Goal: Download file/media

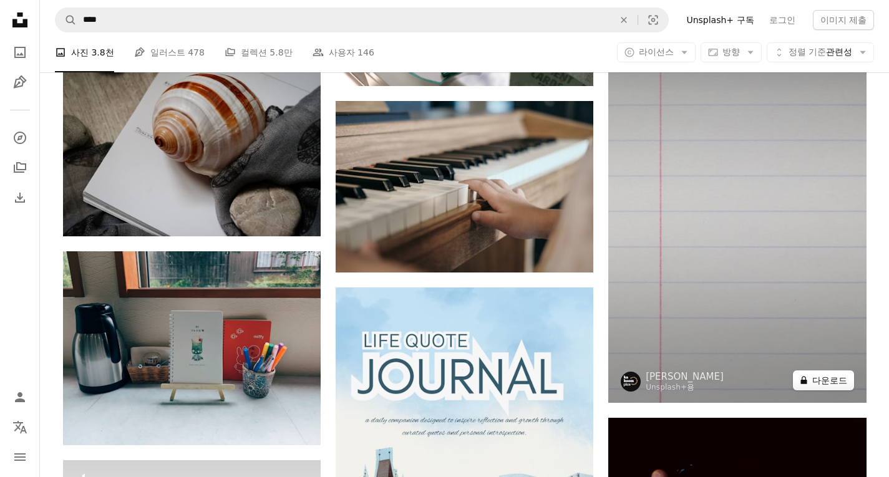
scroll to position [17028, 0]
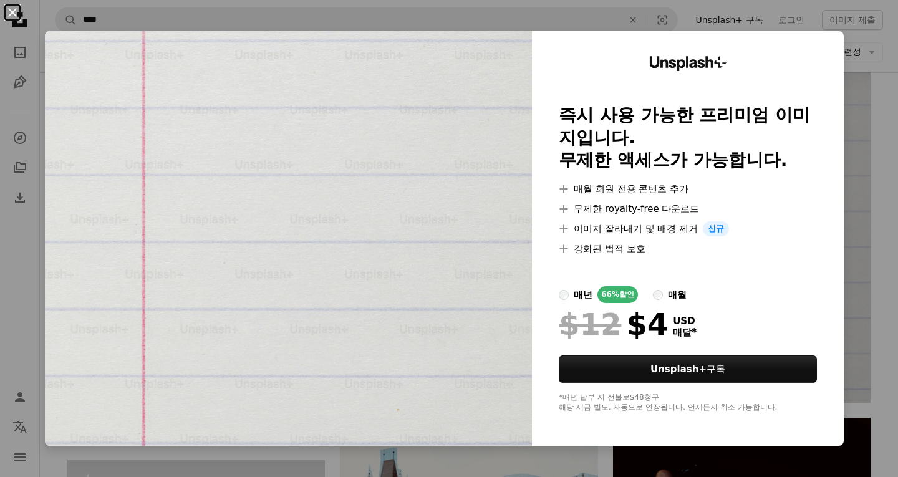
click at [7, 7] on button "An X shape" at bounding box center [12, 12] width 15 height 15
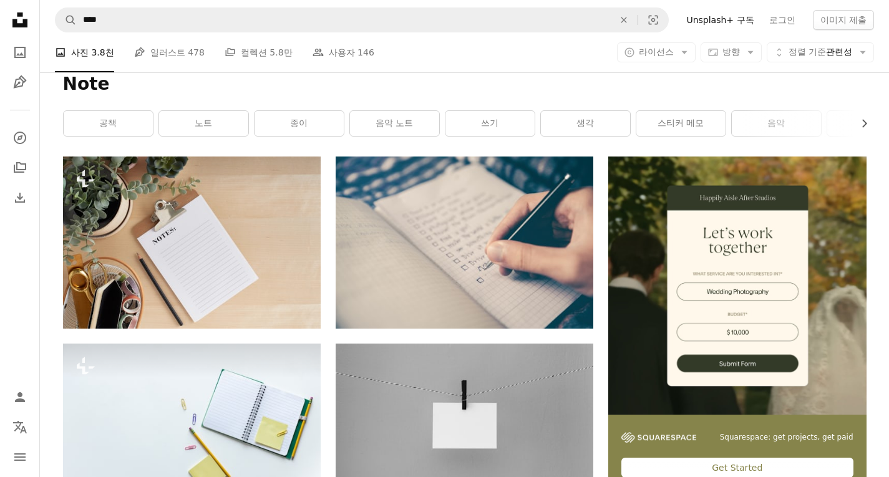
scroll to position [34, 0]
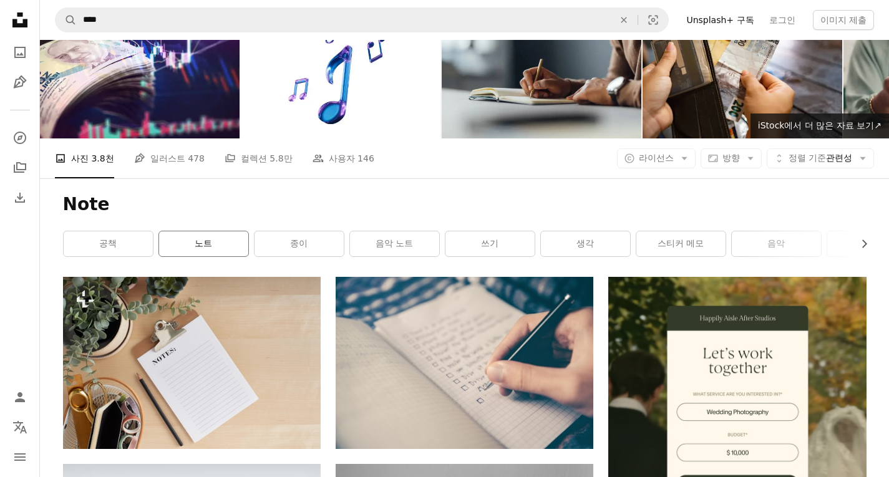
click at [191, 248] on link "노트" at bounding box center [203, 243] width 89 height 25
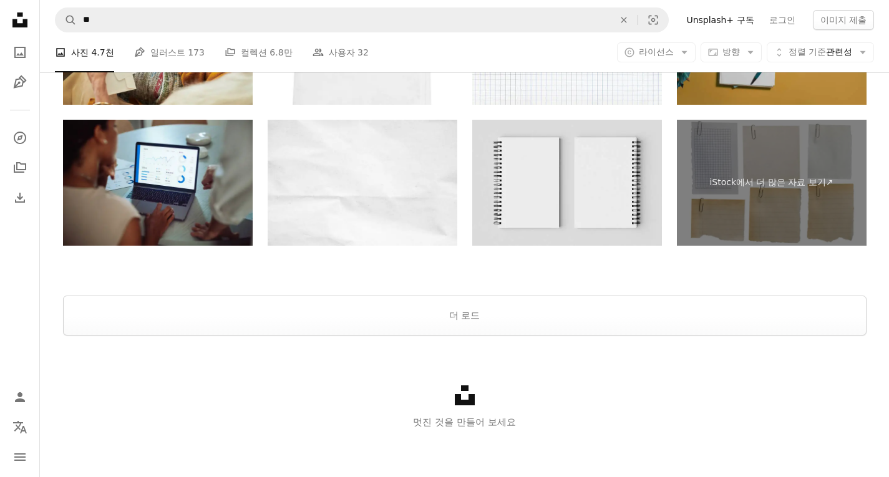
scroll to position [2502, 0]
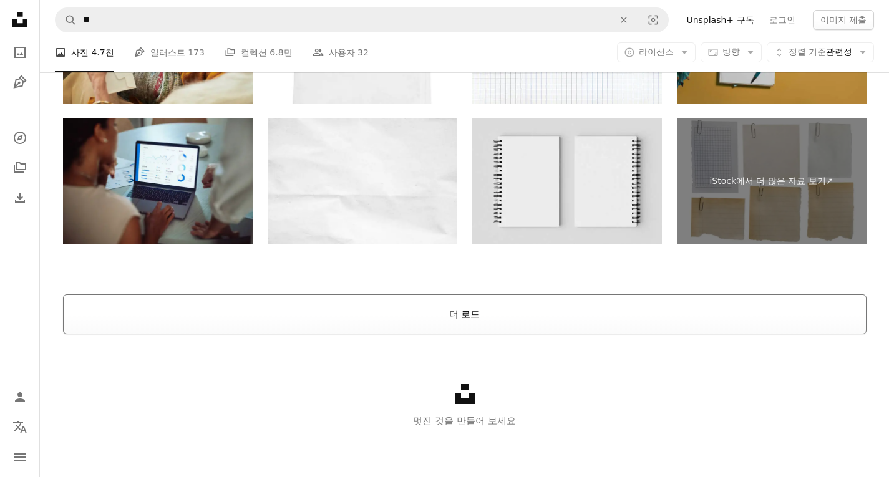
click at [401, 319] on button "더 로드" at bounding box center [465, 314] width 804 height 40
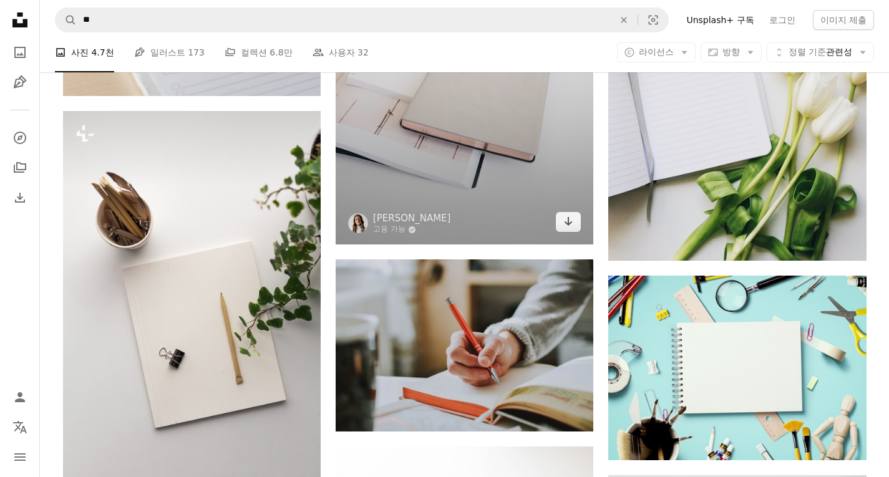
scroll to position [7243, 0]
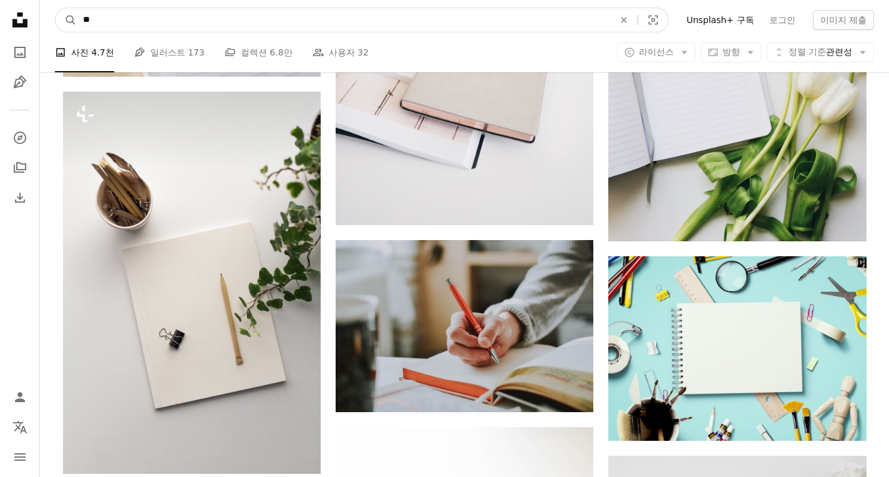
click at [211, 17] on input "**" at bounding box center [343, 20] width 533 height 24
type input "****"
click button "A magnifying glass" at bounding box center [66, 20] width 21 height 24
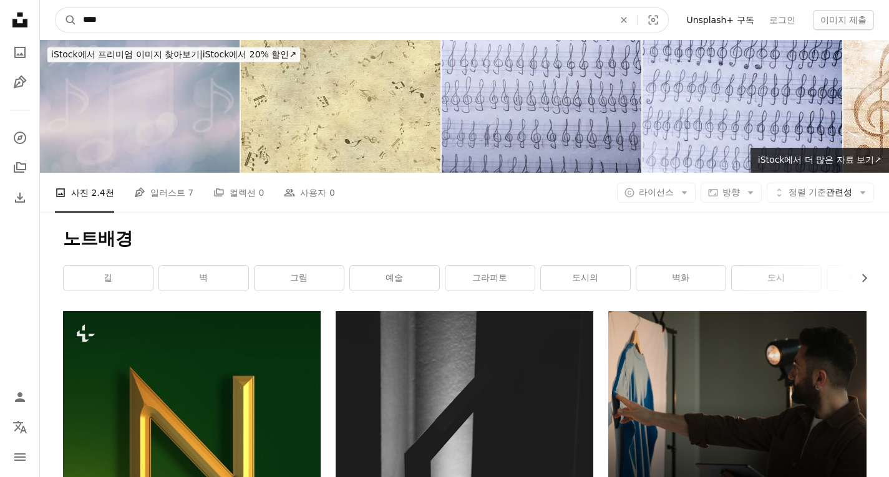
drag, startPoint x: 132, startPoint y: 21, endPoint x: 0, endPoint y: -4, distance: 134.0
type input "*"
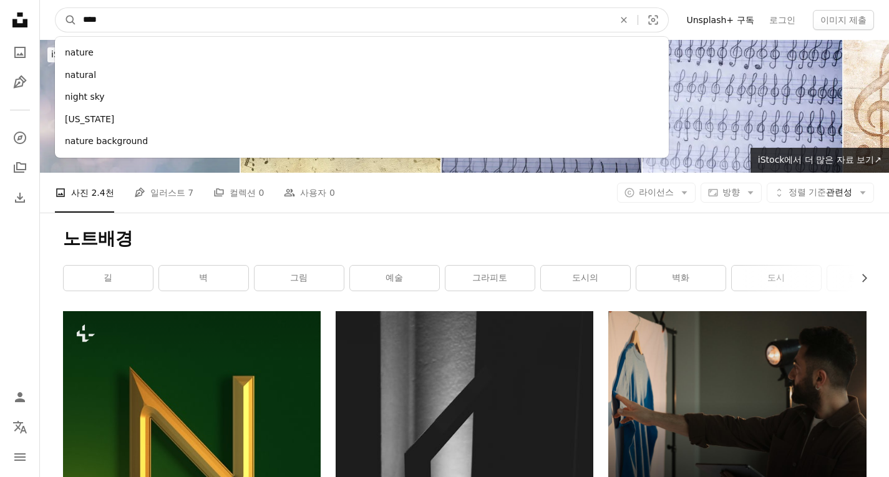
type input "****"
click at [56, 8] on button "A magnifying glass" at bounding box center [66, 20] width 21 height 24
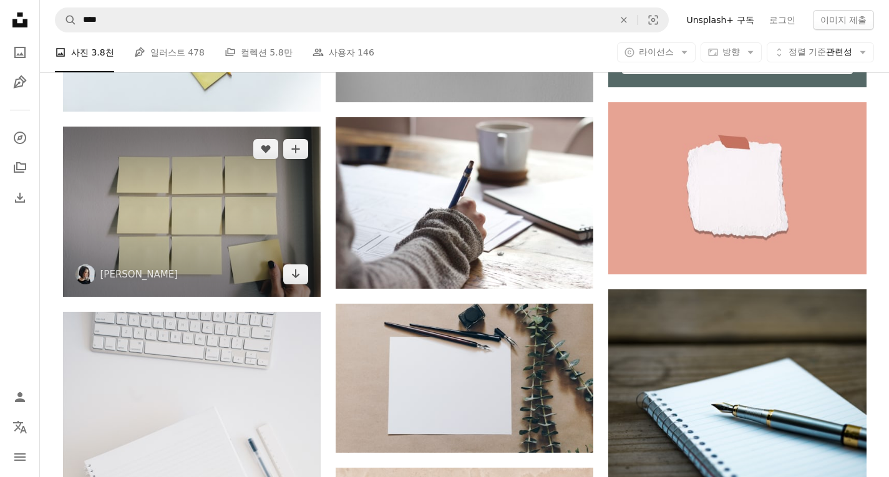
scroll to position [561, 0]
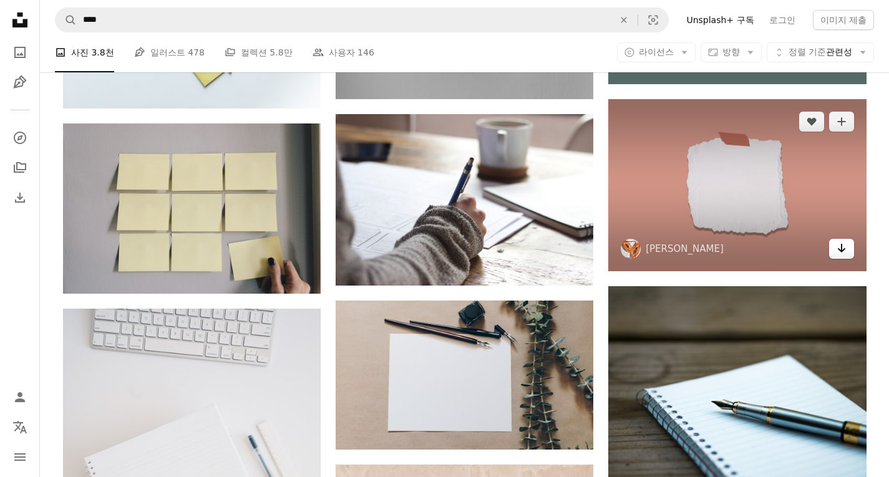
click at [839, 246] on icon "Arrow pointing down" at bounding box center [842, 248] width 10 height 15
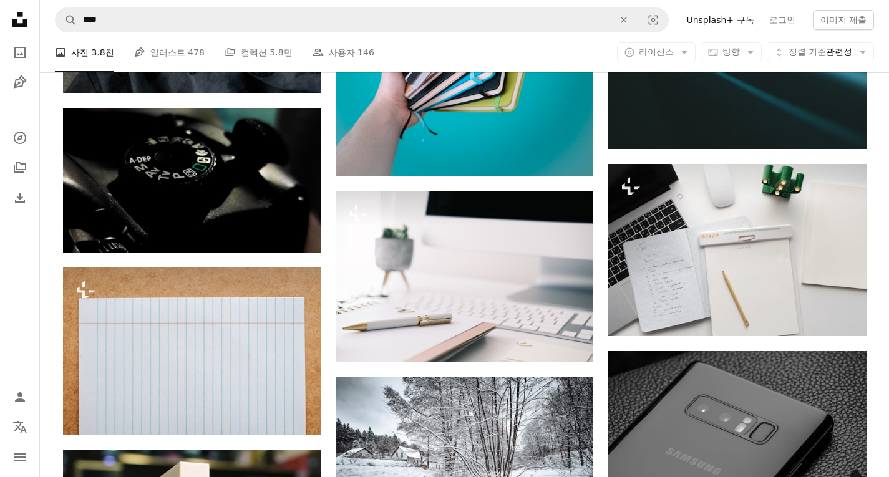
scroll to position [19839, 0]
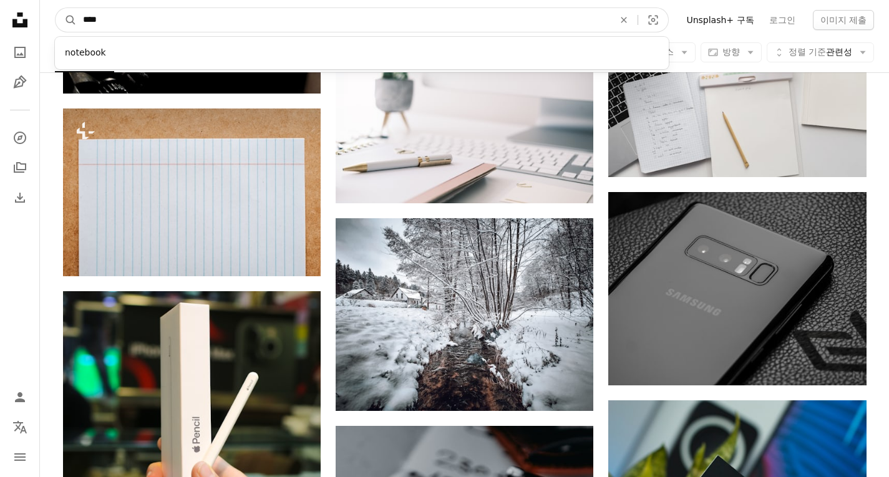
drag, startPoint x: 156, startPoint y: 13, endPoint x: 0, endPoint y: -8, distance: 157.4
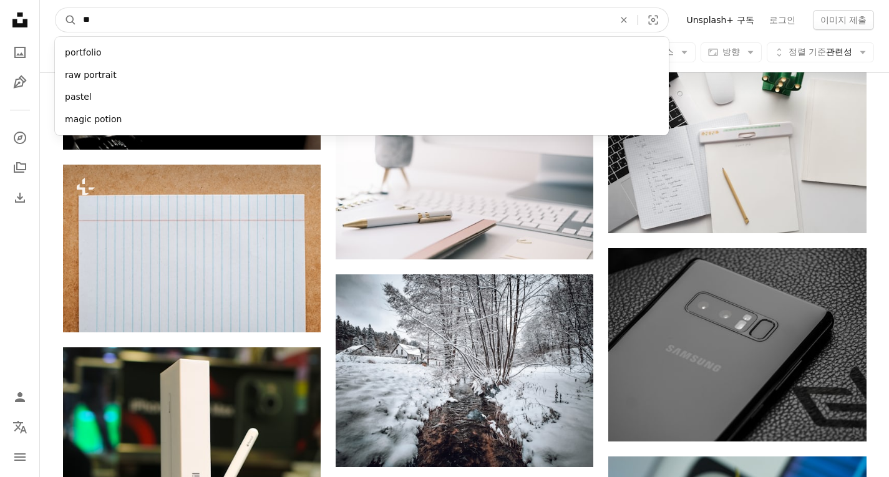
type input "*"
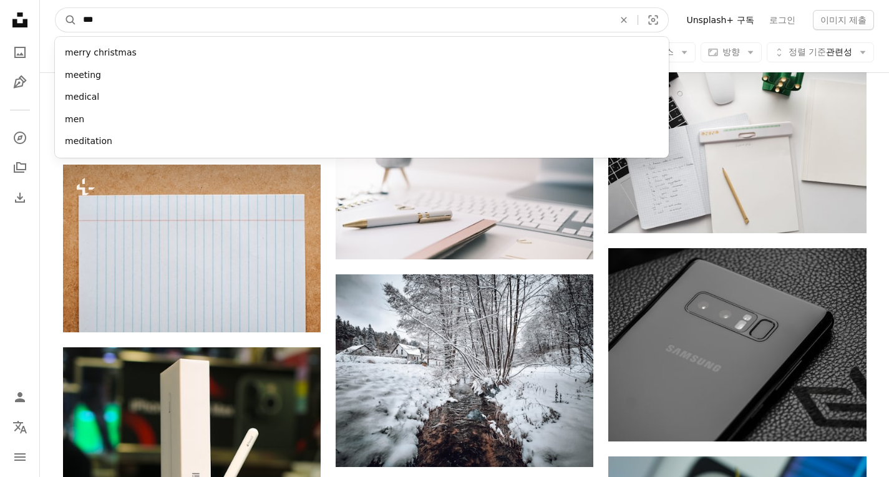
type input "****"
click button "A magnifying glass" at bounding box center [66, 20] width 21 height 24
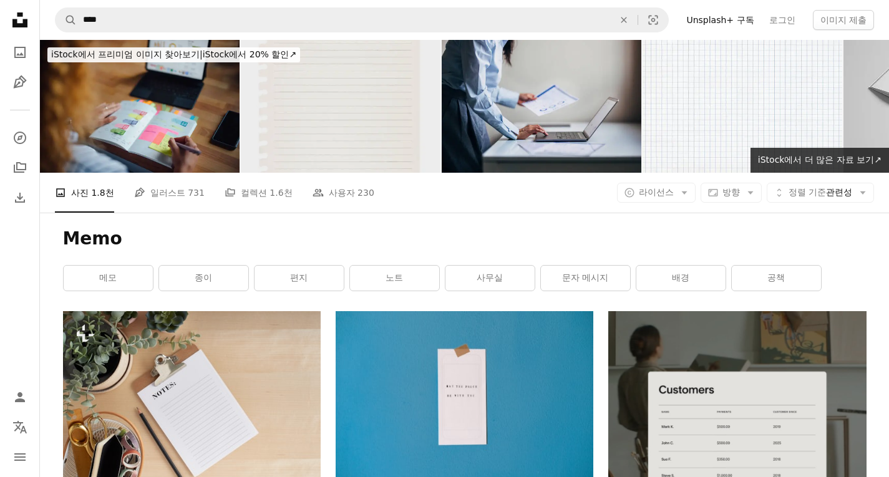
click at [374, 87] on img at bounding box center [341, 106] width 200 height 133
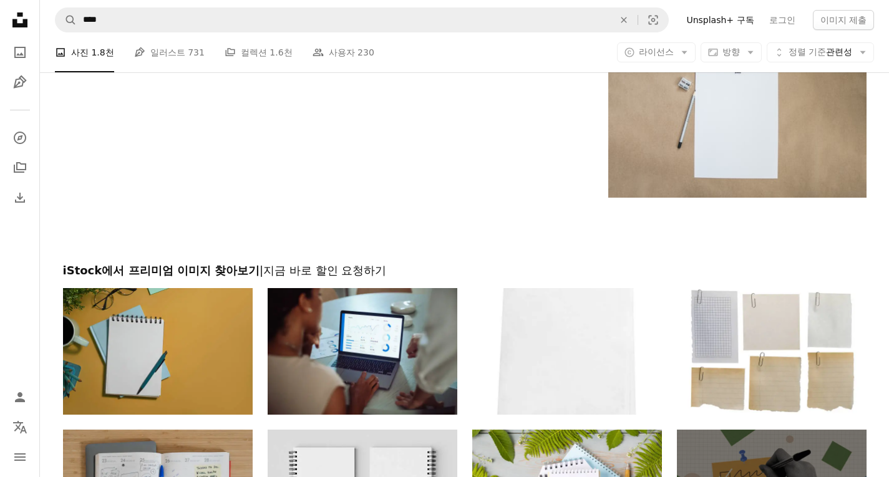
scroll to position [1532, 0]
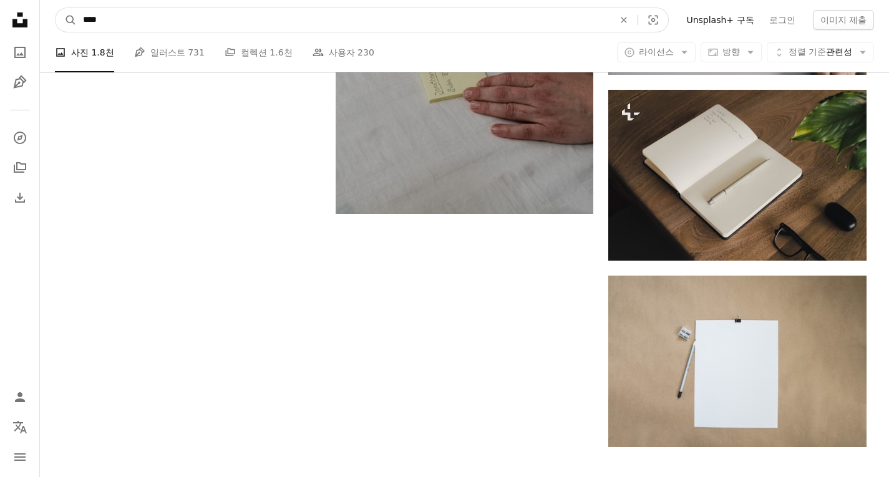
drag, startPoint x: 243, startPoint y: 18, endPoint x: 42, endPoint y: 53, distance: 204.5
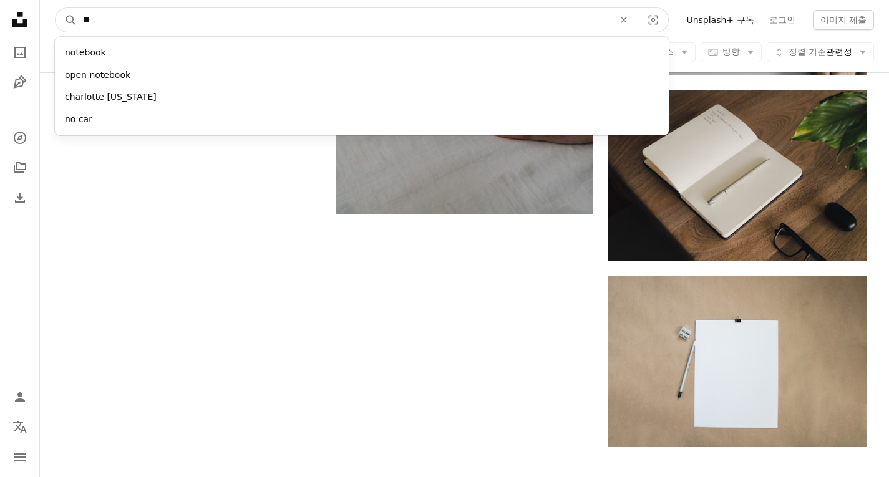
type input "*"
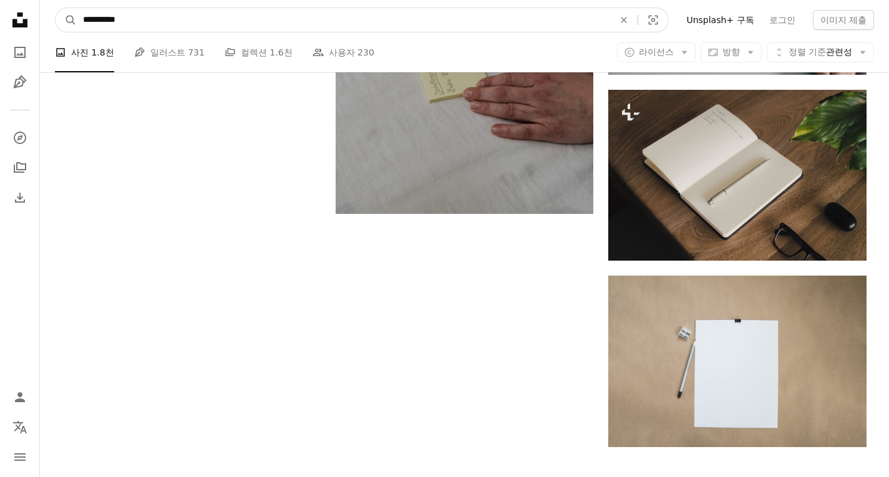
type input "**********"
click button "A magnifying glass" at bounding box center [66, 20] width 21 height 24
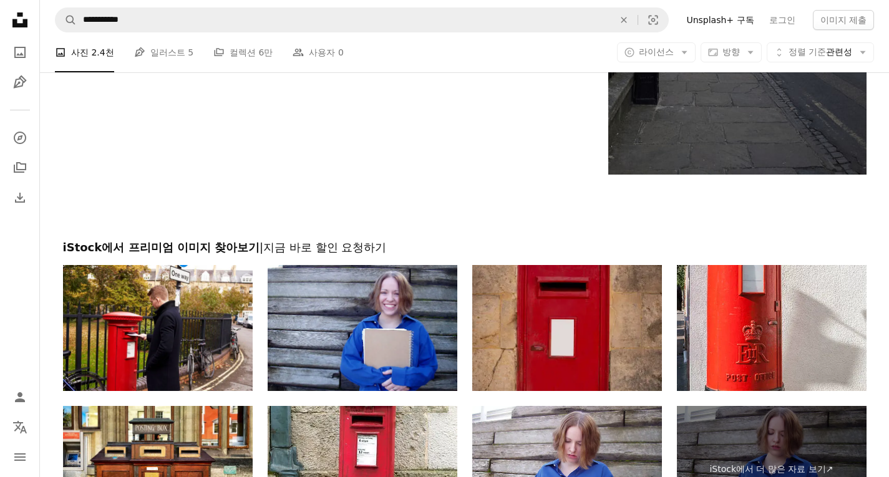
scroll to position [2807, 0]
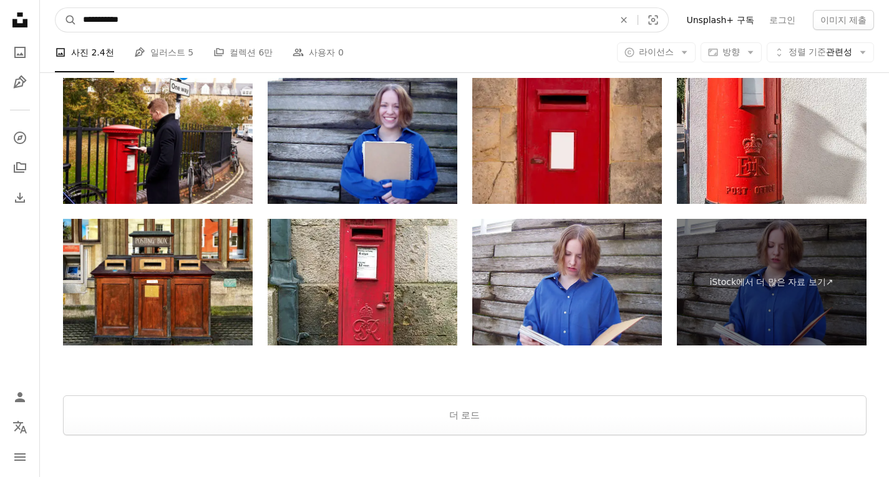
drag, startPoint x: 216, startPoint y: 7, endPoint x: 0, endPoint y: 31, distance: 217.7
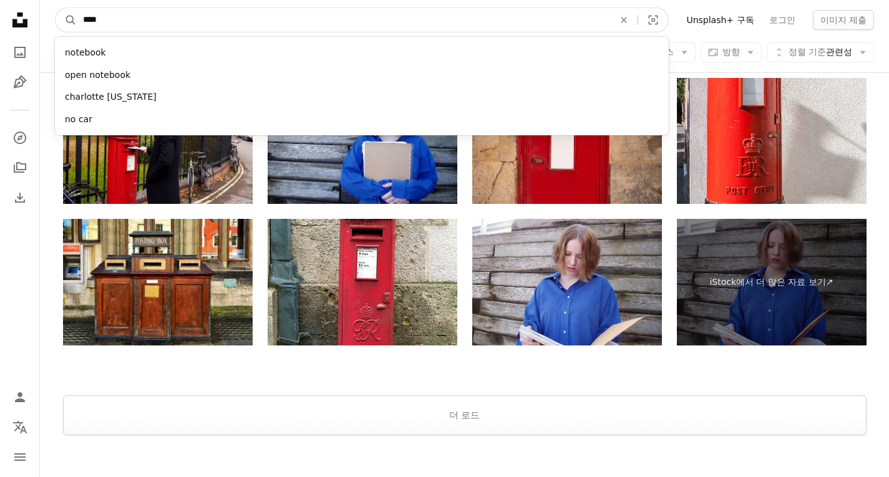
type input "****"
click at [56, 8] on button "A magnifying glass" at bounding box center [66, 20] width 21 height 24
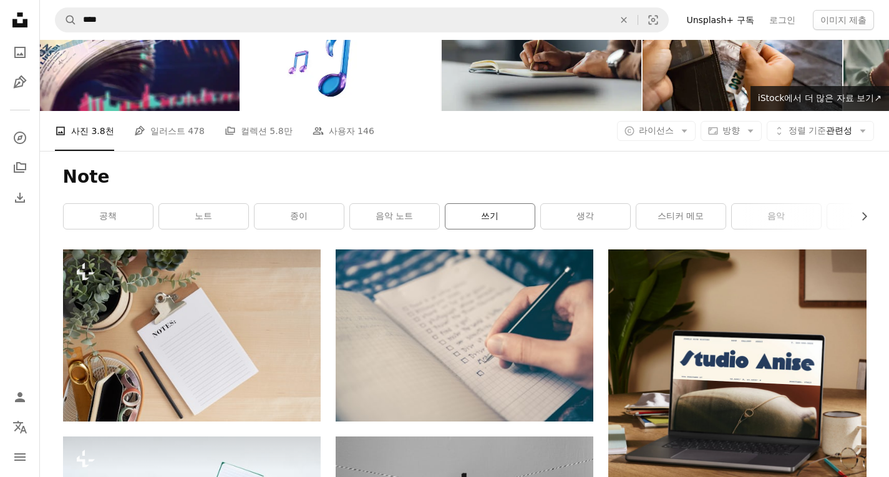
scroll to position [62, 0]
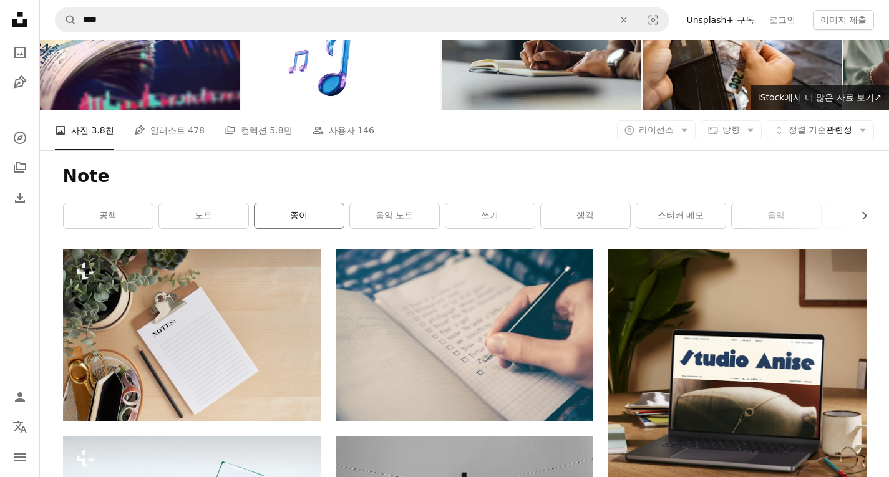
click at [298, 214] on link "종이" at bounding box center [299, 215] width 89 height 25
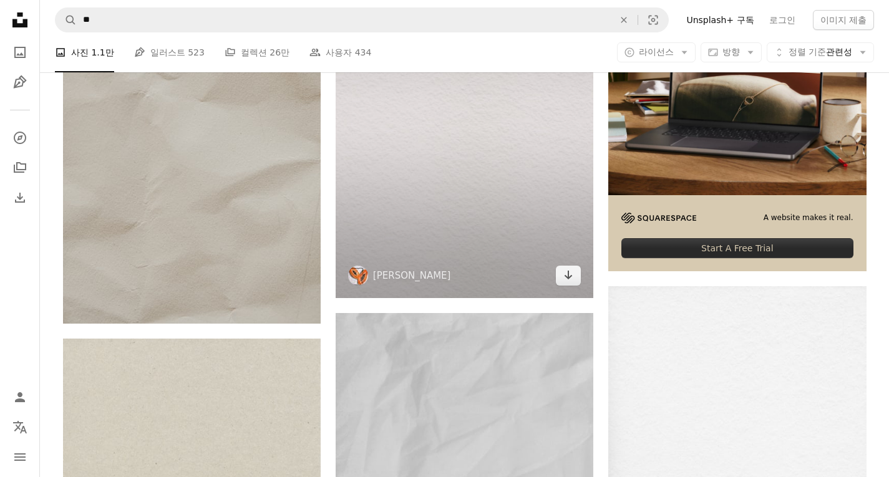
scroll to position [250, 0]
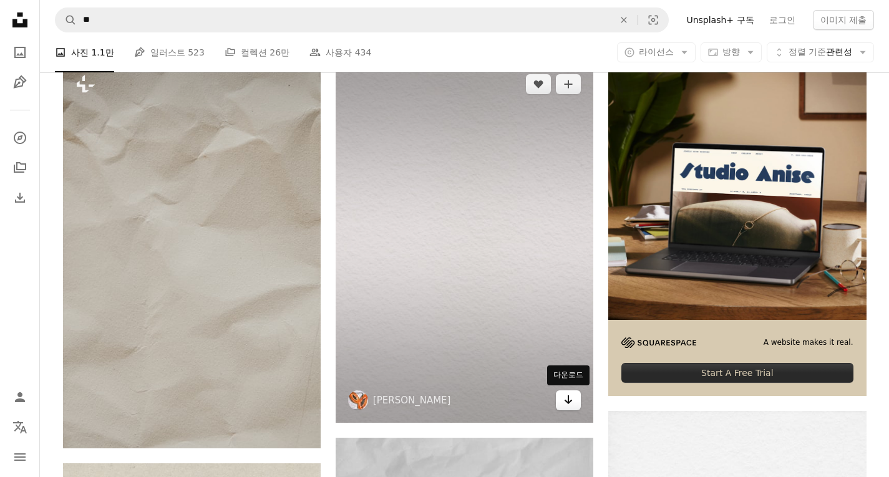
click at [578, 394] on link "Arrow pointing down" at bounding box center [568, 401] width 25 height 20
